Goal: Navigation & Orientation: Find specific page/section

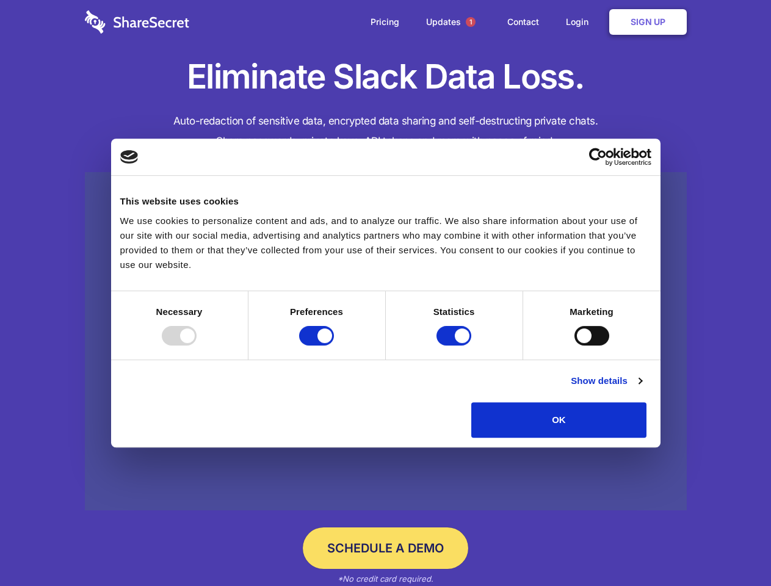
click at [197, 345] on div at bounding box center [179, 336] width 35 height 20
click at [334, 345] on input "Preferences" at bounding box center [316, 336] width 35 height 20
checkbox input "false"
click at [455, 345] on input "Statistics" at bounding box center [453, 336] width 35 height 20
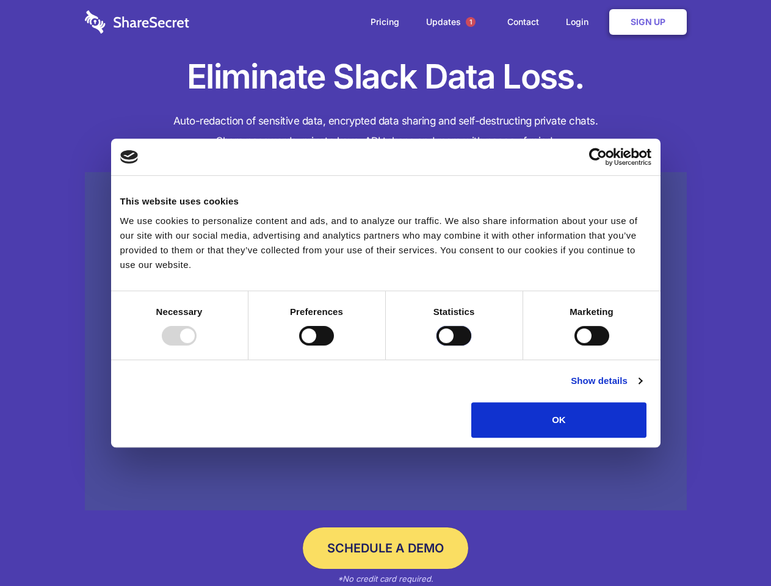
checkbox input "false"
click at [574, 345] on input "Marketing" at bounding box center [591, 336] width 35 height 20
checkbox input "true"
click at [641, 388] on link "Show details" at bounding box center [606, 380] width 71 height 15
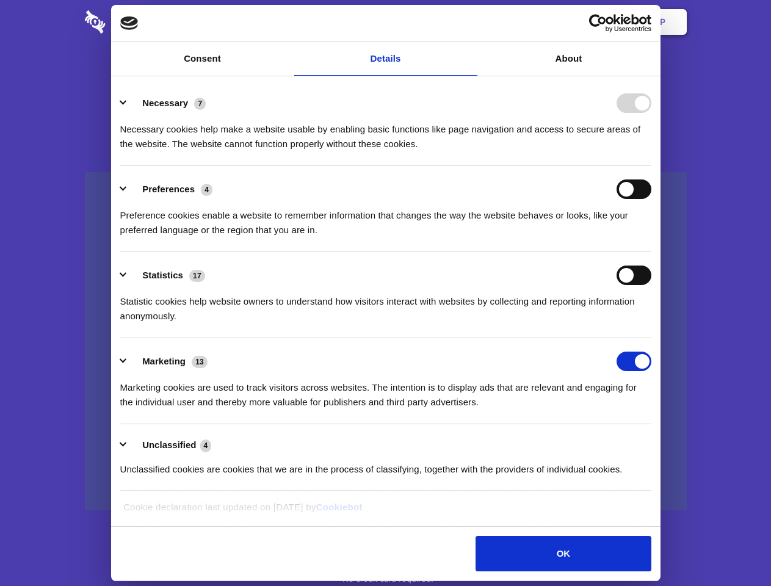
click at [651, 166] on li "Necessary 7 Necessary cookies help make a website usable by enabling basic func…" at bounding box center [385, 123] width 531 height 86
click at [470, 22] on span "1" at bounding box center [471, 22] width 10 height 10
